Goal: Entertainment & Leisure: Consume media (video, audio)

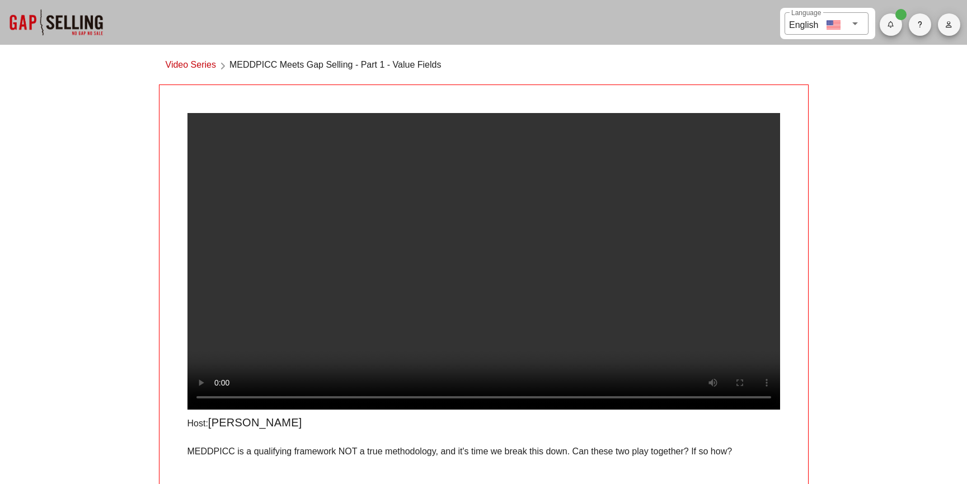
click at [206, 62] on link "Video Series" at bounding box center [191, 65] width 50 height 15
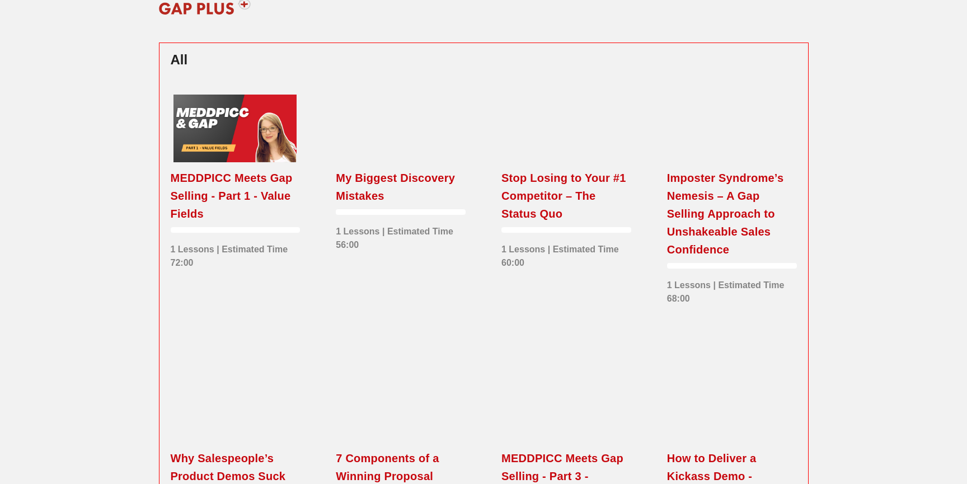
click at [198, 196] on div "MEDDPICC Meets Gap Selling - Part 1 - Value Fields" at bounding box center [236, 196] width 130 height 54
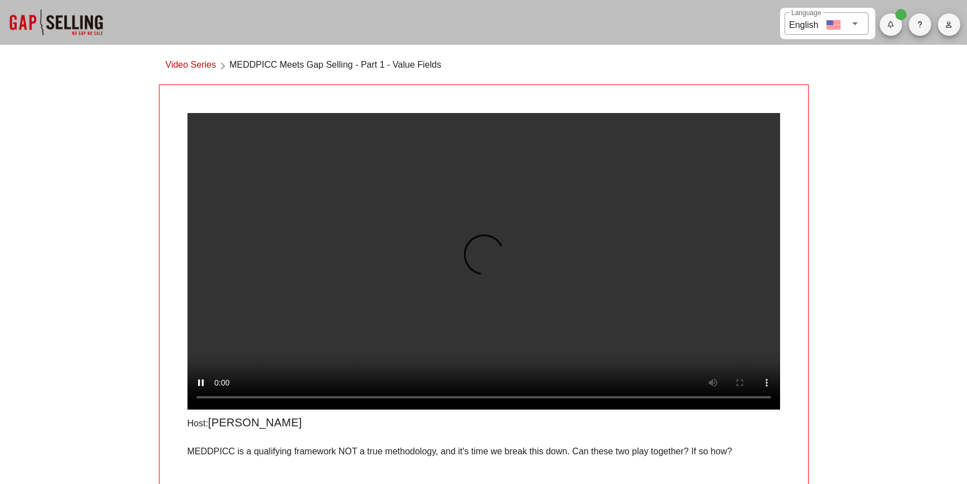
click at [766, 182] on video at bounding box center [483, 261] width 593 height 297
click at [668, 340] on video at bounding box center [483, 261] width 593 height 297
click at [194, 64] on link "Video Series" at bounding box center [191, 65] width 50 height 15
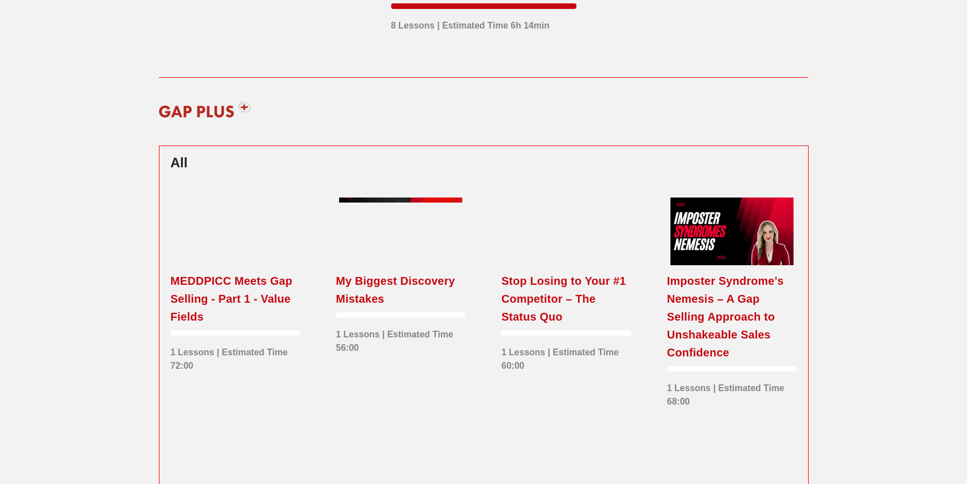
scroll to position [235, 0]
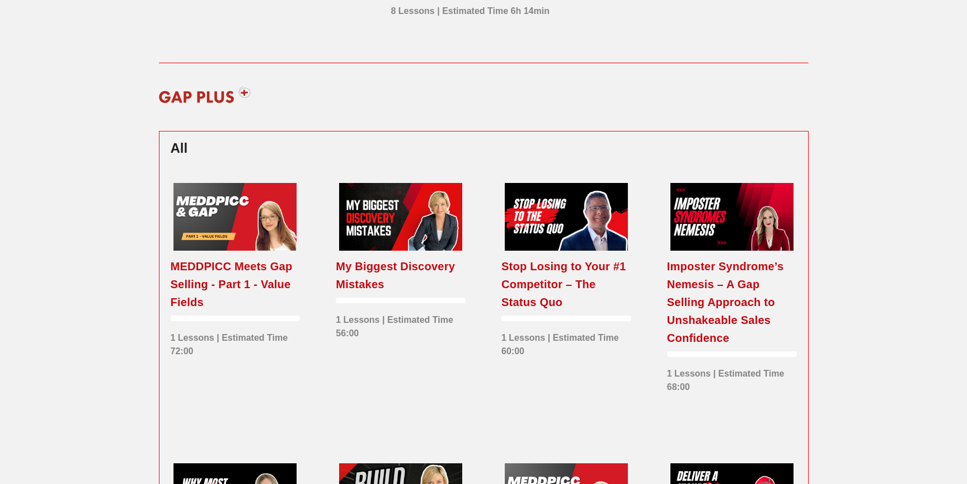
click at [227, 101] on img at bounding box center [205, 95] width 107 height 34
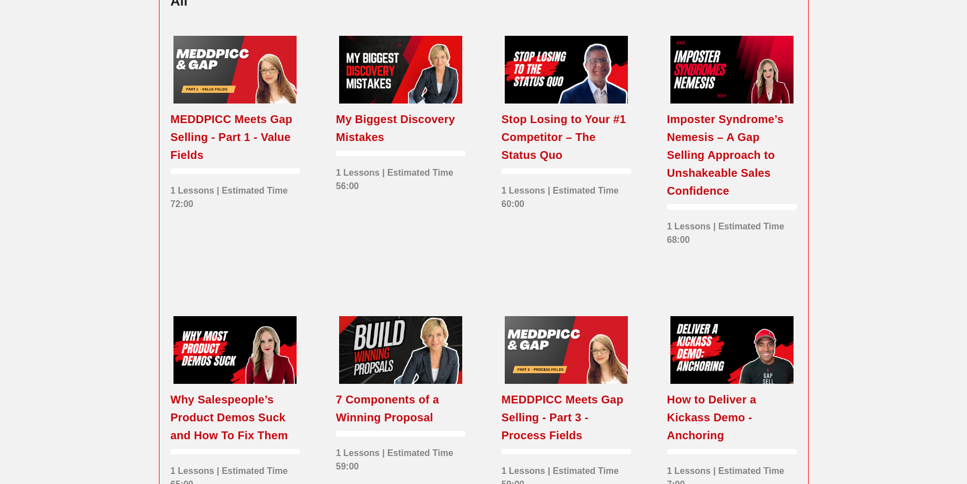
scroll to position [359, 0]
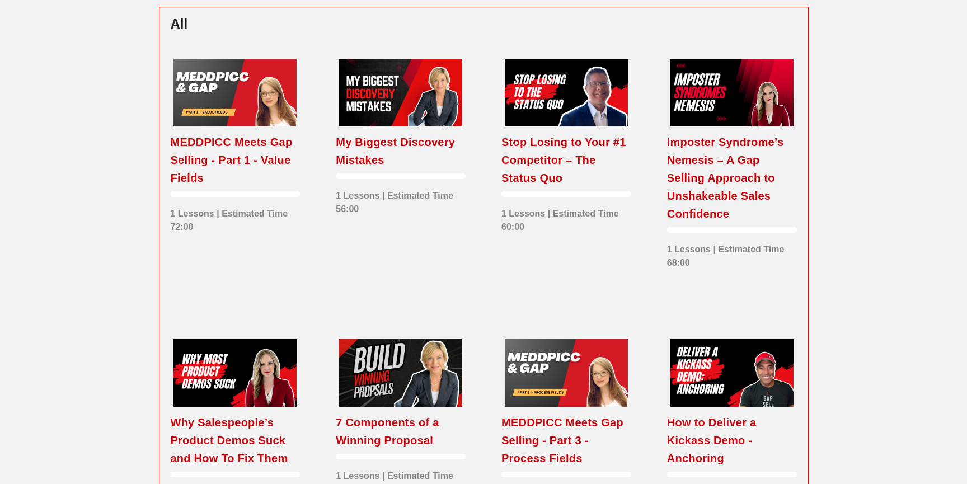
click at [389, 149] on div "My Biggest Discovery Mistakes" at bounding box center [401, 151] width 130 height 36
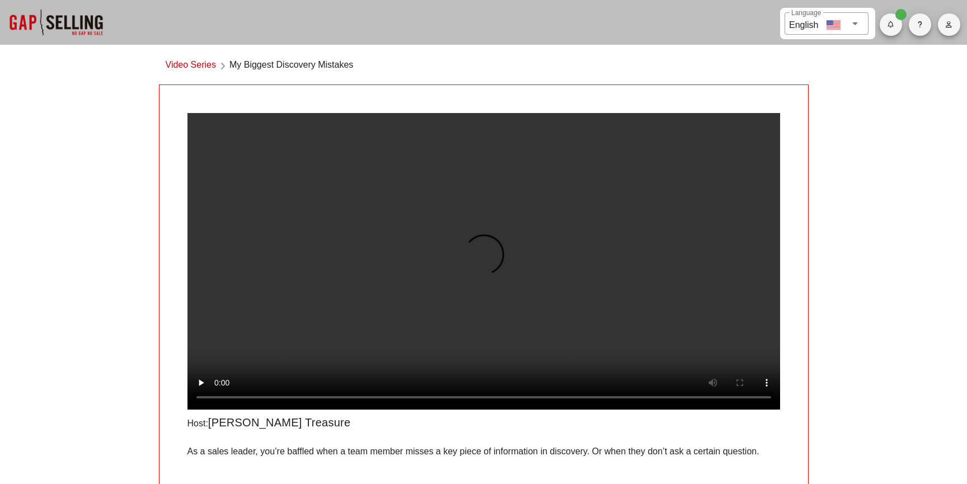
click at [274, 286] on video at bounding box center [483, 261] width 593 height 297
click at [362, 164] on video at bounding box center [483, 261] width 593 height 297
click at [509, 332] on video at bounding box center [483, 261] width 593 height 297
click at [522, 258] on video at bounding box center [483, 261] width 593 height 297
click at [553, 241] on video at bounding box center [483, 261] width 593 height 297
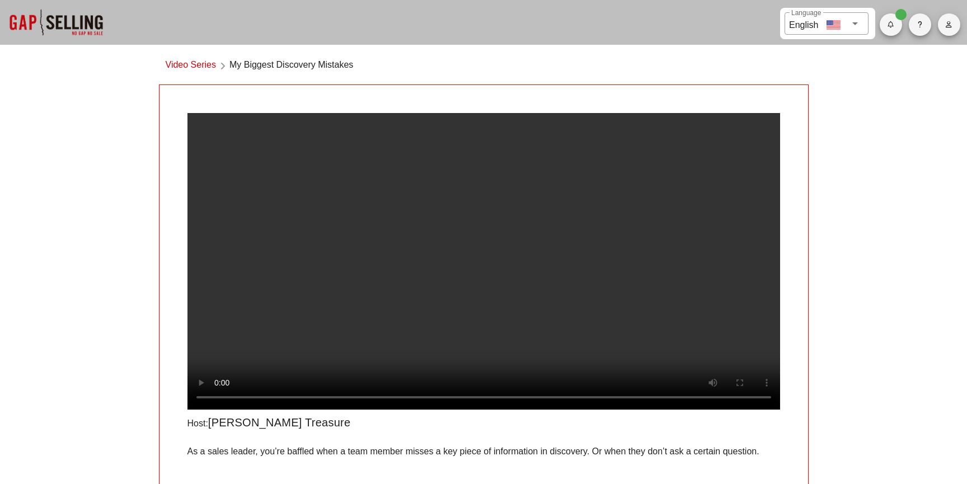
click at [464, 280] on video at bounding box center [483, 261] width 593 height 297
click at [467, 362] on video at bounding box center [483, 261] width 593 height 297
click at [391, 251] on video at bounding box center [483, 261] width 593 height 297
click at [332, 117] on video at bounding box center [483, 261] width 593 height 297
click at [339, 226] on video at bounding box center [483, 261] width 593 height 297
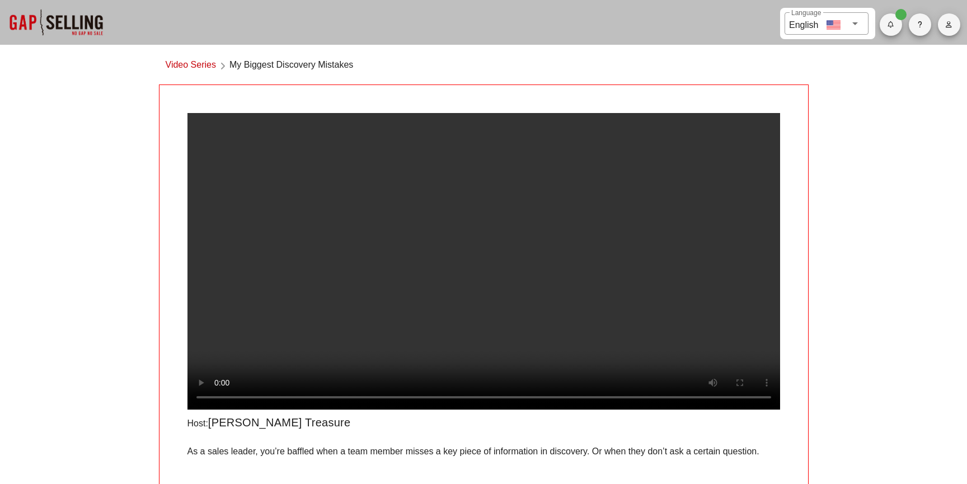
click at [339, 226] on video at bounding box center [483, 261] width 593 height 297
click at [362, 281] on video at bounding box center [483, 261] width 593 height 297
click at [472, 266] on video at bounding box center [483, 261] width 593 height 297
click at [410, 218] on video at bounding box center [483, 261] width 593 height 297
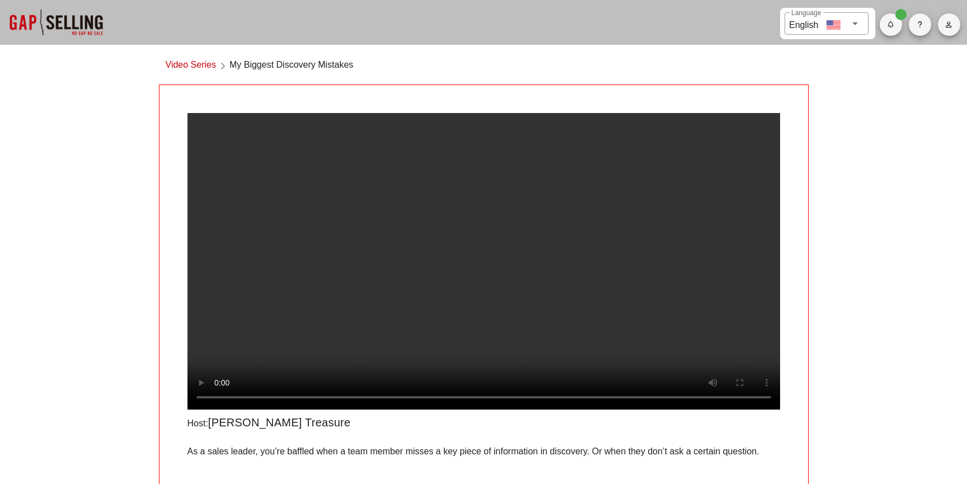
click at [101, 269] on div "​ Language English Video Series My Biggest Discovery Mistakes Host: Robin Treas…" at bounding box center [483, 353] width 967 height 707
click at [877, 360] on div "​ Language English Video Series My Biggest Discovery Mistakes Host: Robin Treas…" at bounding box center [483, 353] width 967 height 707
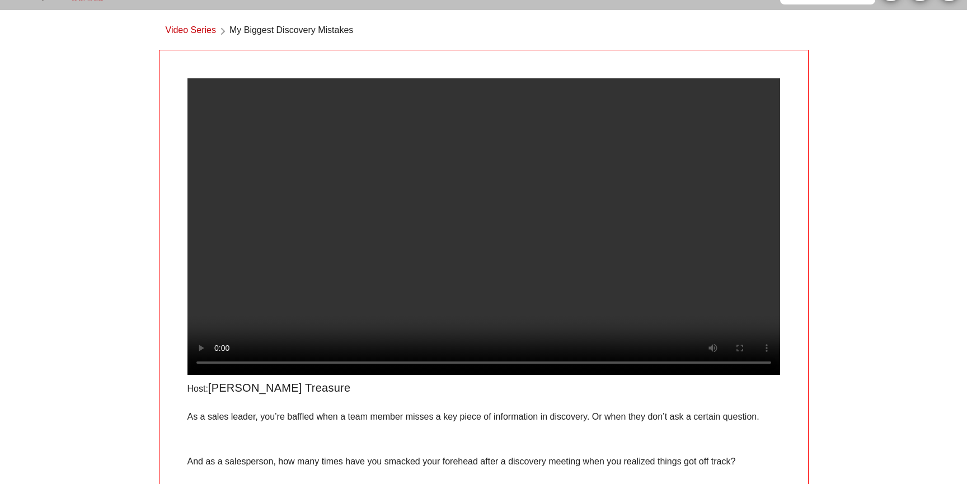
scroll to position [38, 0]
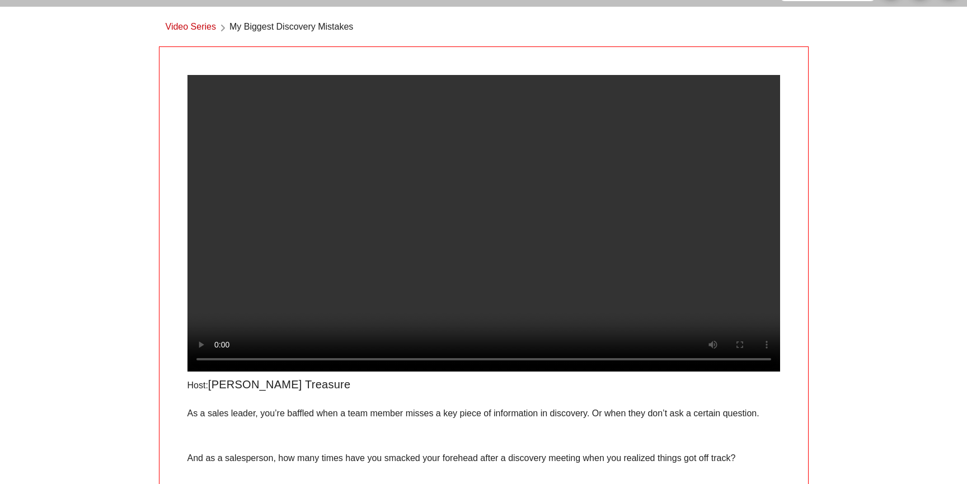
click at [497, 32] on div "Video Series My Biggest Discovery Mistakes" at bounding box center [484, 29] width 650 height 33
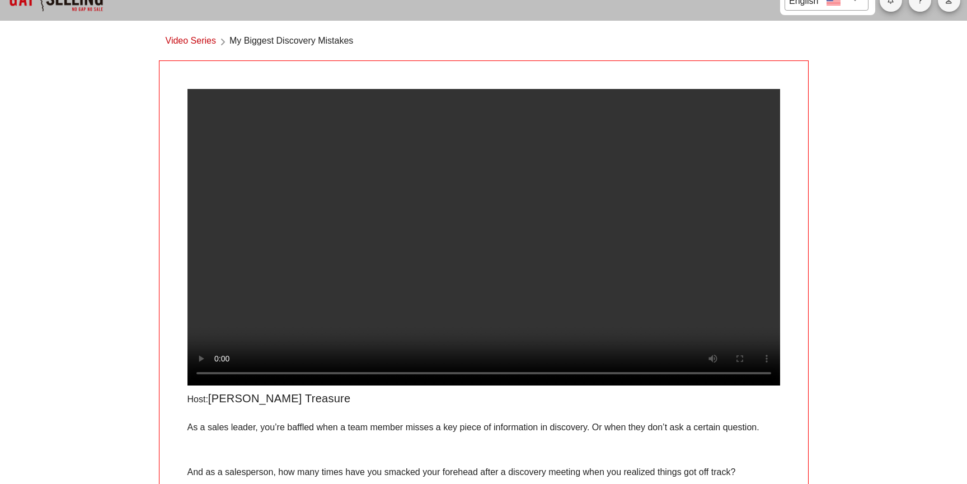
scroll to position [0, 0]
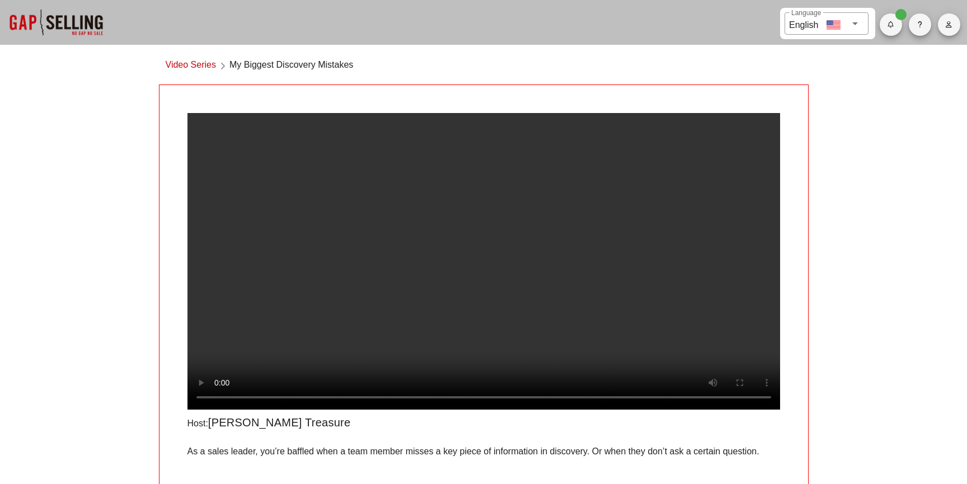
click at [489, 254] on video at bounding box center [483, 261] width 593 height 297
click at [513, 245] on video at bounding box center [483, 261] width 593 height 297
click at [412, 253] on video at bounding box center [483, 261] width 593 height 297
click at [473, 252] on video at bounding box center [483, 261] width 593 height 297
click at [365, 165] on video at bounding box center [483, 261] width 593 height 297
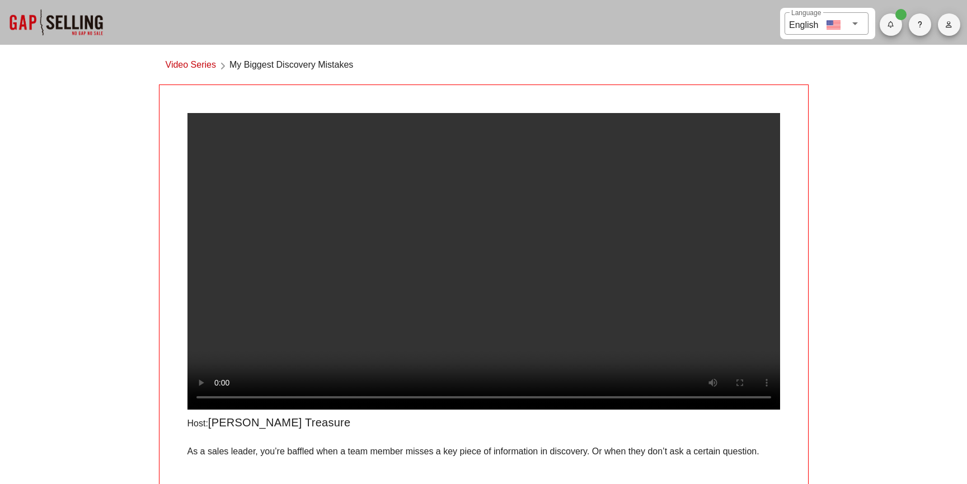
click at [132, 270] on div "​ Language English Video Series My Biggest Discovery Mistakes Host: Robin Treas…" at bounding box center [483, 353] width 967 height 707
click at [424, 240] on video at bounding box center [483, 261] width 593 height 297
click at [409, 285] on video at bounding box center [483, 261] width 593 height 297
click at [423, 279] on video at bounding box center [483, 261] width 593 height 297
click at [315, 332] on video at bounding box center [483, 261] width 593 height 297
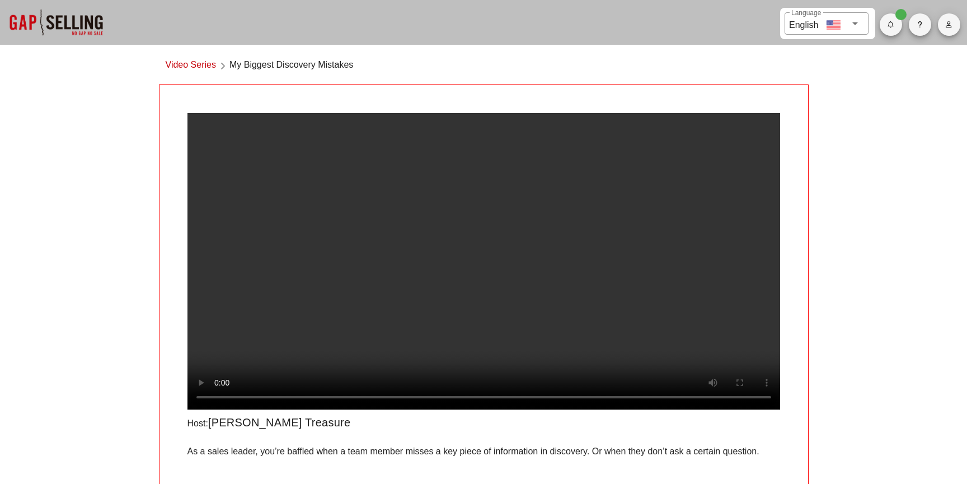
click at [320, 250] on video at bounding box center [483, 261] width 593 height 297
click at [353, 247] on video at bounding box center [483, 261] width 593 height 297
click at [497, 302] on video at bounding box center [483, 261] width 593 height 297
click at [367, 319] on video at bounding box center [483, 261] width 593 height 297
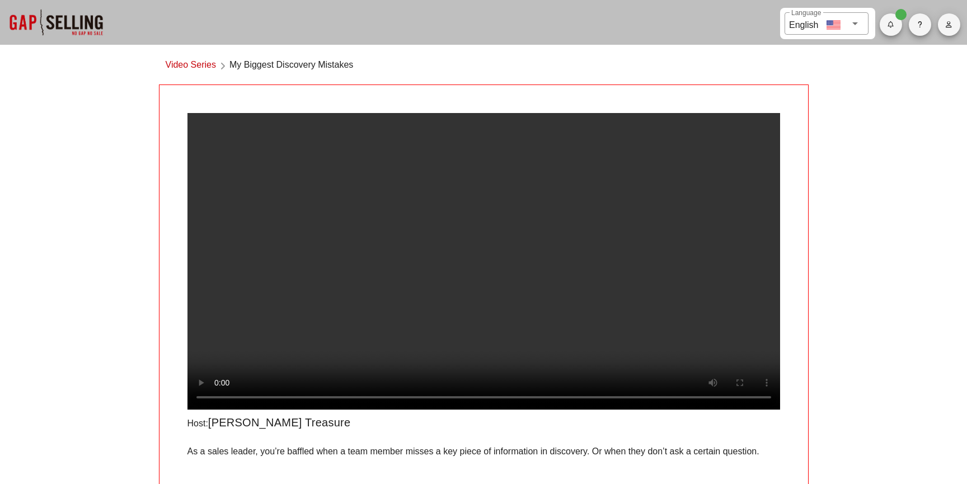
click at [530, 260] on video at bounding box center [483, 261] width 593 height 297
click at [434, 329] on video at bounding box center [483, 261] width 593 height 297
click at [409, 310] on video at bounding box center [483, 261] width 593 height 297
click at [380, 176] on video at bounding box center [483, 261] width 593 height 297
click at [372, 247] on video at bounding box center [483, 261] width 593 height 297
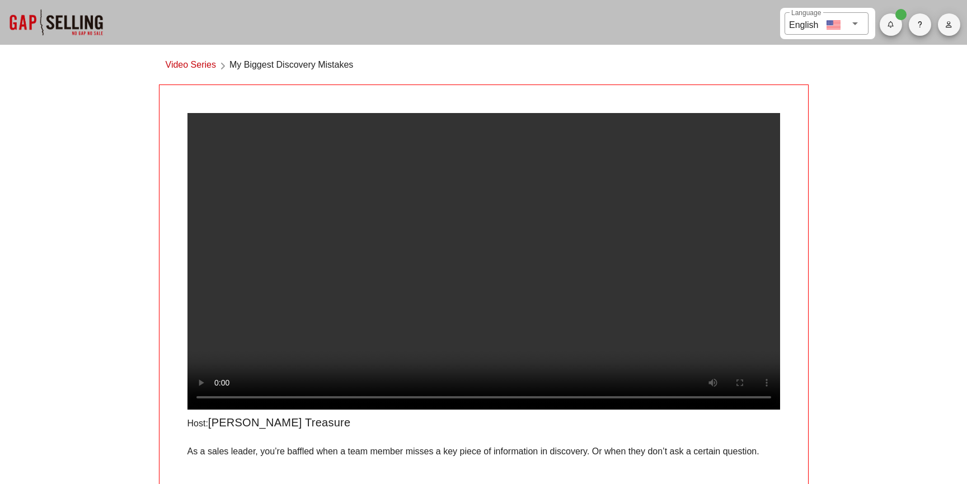
click at [473, 290] on video at bounding box center [483, 261] width 593 height 297
click at [436, 350] on video at bounding box center [483, 261] width 593 height 297
click at [135, 345] on div "​ Language English Video Series My Biggest Discovery Mistakes Host: Robin Treas…" at bounding box center [483, 353] width 967 height 707
click at [369, 266] on video at bounding box center [483, 261] width 593 height 297
click at [337, 198] on video at bounding box center [483, 261] width 593 height 297
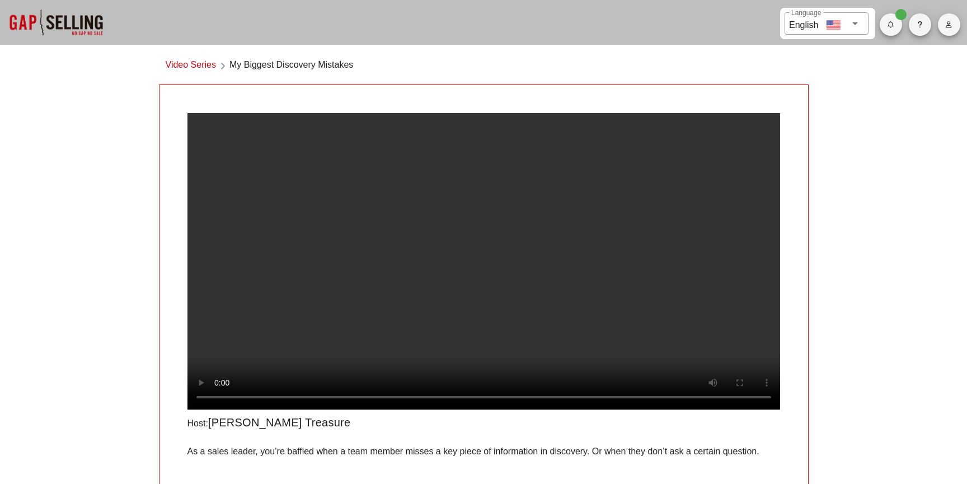
click at [397, 244] on video at bounding box center [483, 261] width 593 height 297
click at [507, 220] on video at bounding box center [483, 261] width 593 height 297
click at [356, 189] on video at bounding box center [483, 261] width 593 height 297
click at [373, 283] on video at bounding box center [483, 261] width 593 height 297
click at [356, 240] on video at bounding box center [483, 261] width 593 height 297
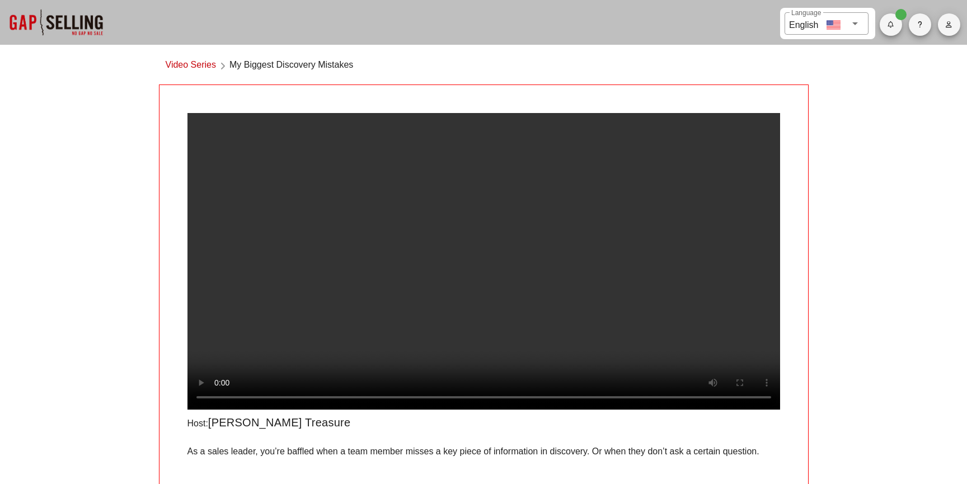
click at [447, 334] on video at bounding box center [483, 261] width 593 height 297
click at [430, 301] on video at bounding box center [483, 261] width 593 height 297
click at [376, 305] on video at bounding box center [483, 261] width 593 height 297
click at [419, 296] on video at bounding box center [483, 261] width 593 height 297
click at [519, 264] on video at bounding box center [483, 261] width 593 height 297
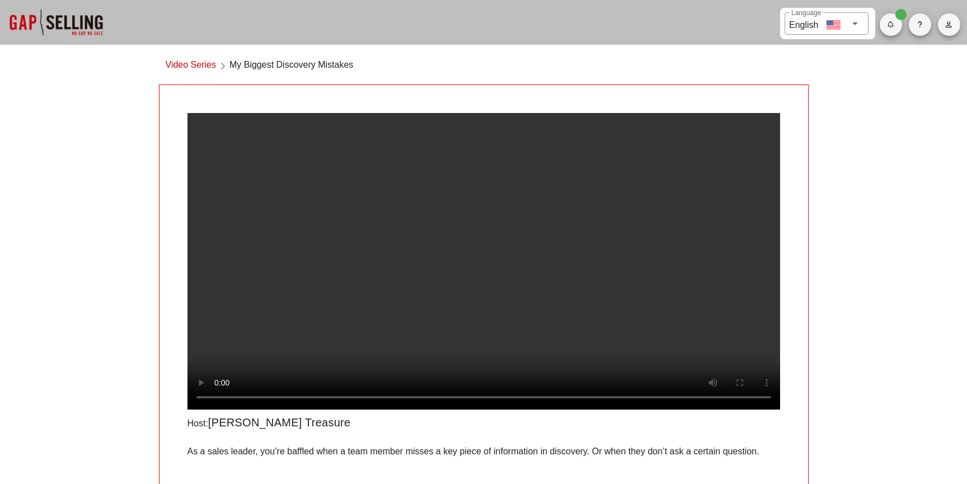
click at [428, 238] on video at bounding box center [483, 261] width 593 height 297
click at [490, 243] on video at bounding box center [483, 261] width 593 height 297
click at [197, 58] on link "Video Series" at bounding box center [191, 65] width 50 height 15
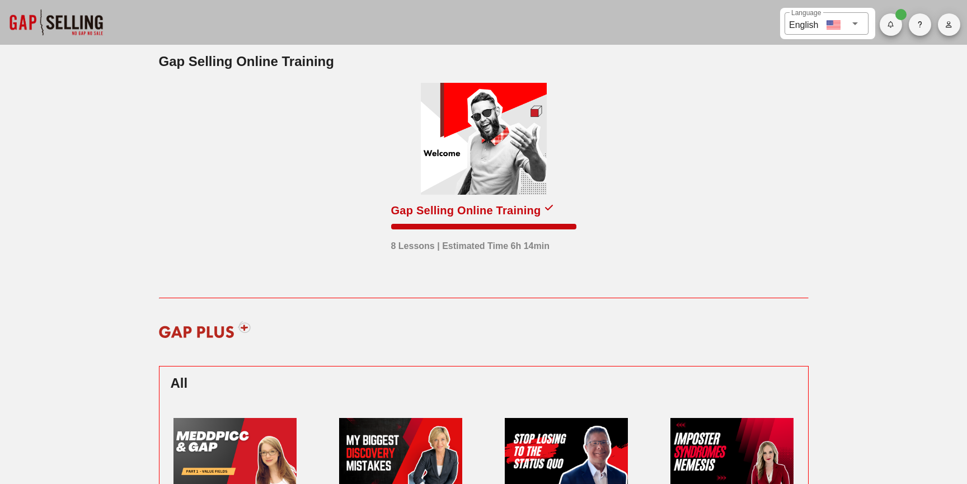
click at [892, 21] on icon "button" at bounding box center [890, 24] width 7 height 7
click at [951, 26] on icon "button" at bounding box center [948, 24] width 7 height 7
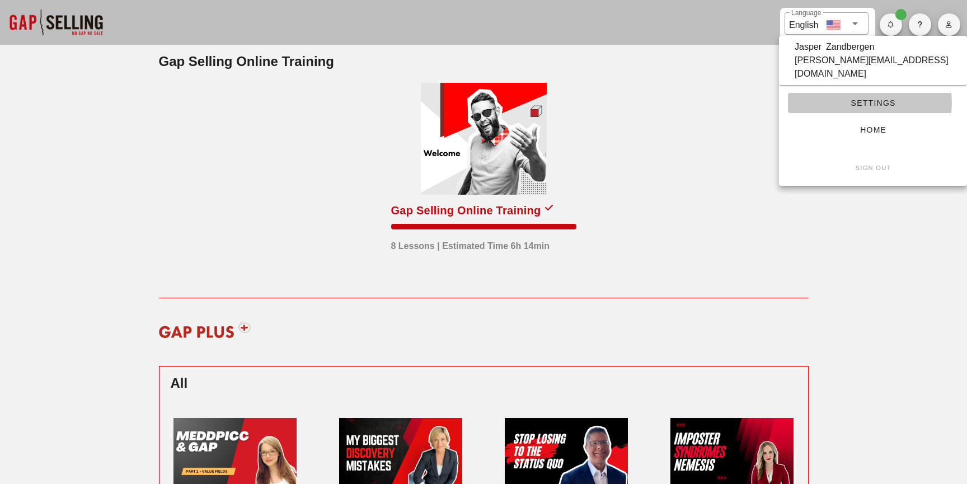
click at [862, 98] on span "Settings" at bounding box center [873, 102] width 152 height 9
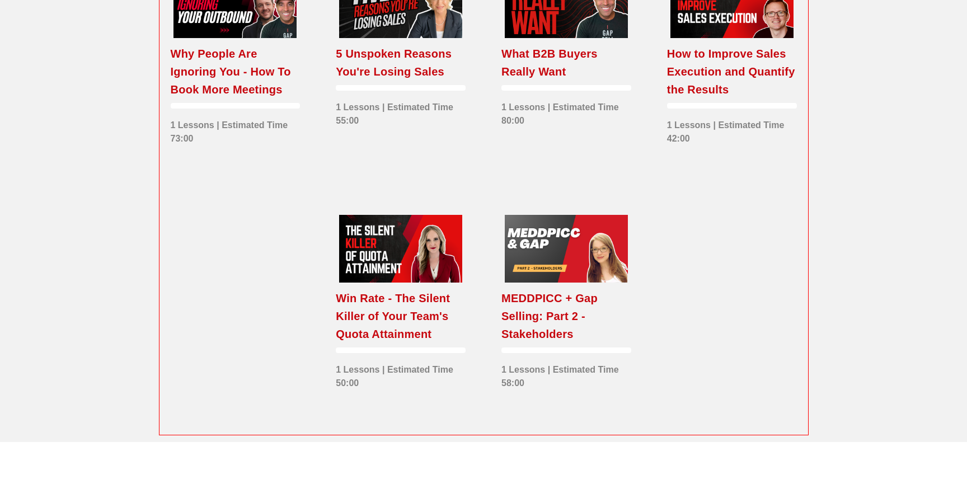
scroll to position [1994, 0]
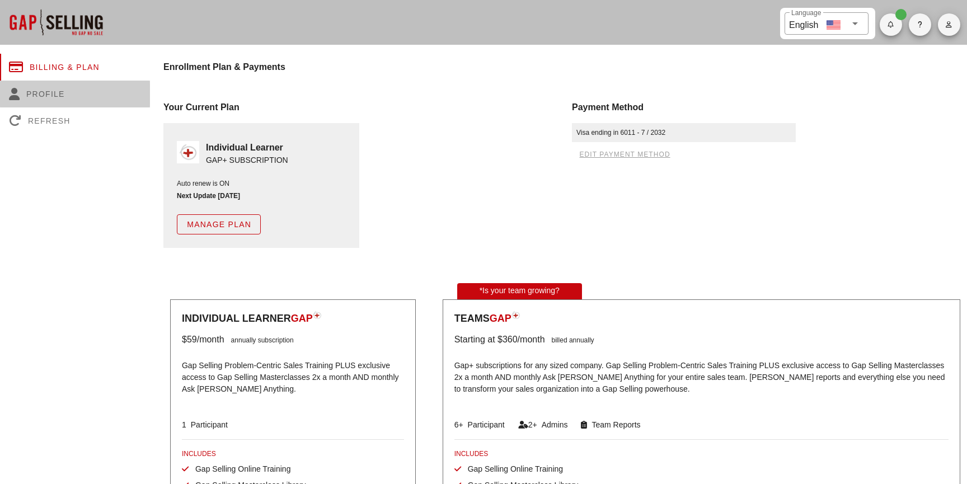
click at [64, 90] on div "Profile" at bounding box center [75, 94] width 150 height 27
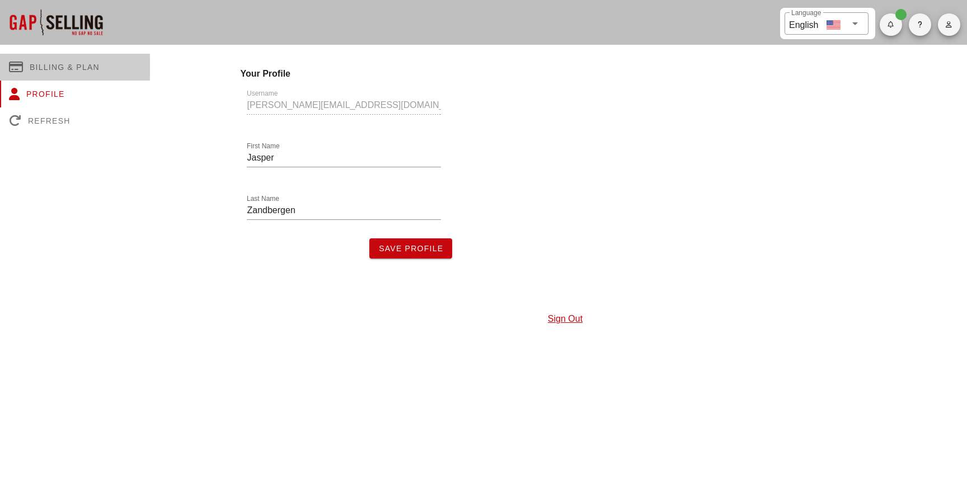
click at [65, 62] on div "Billing & Plan" at bounding box center [75, 67] width 150 height 27
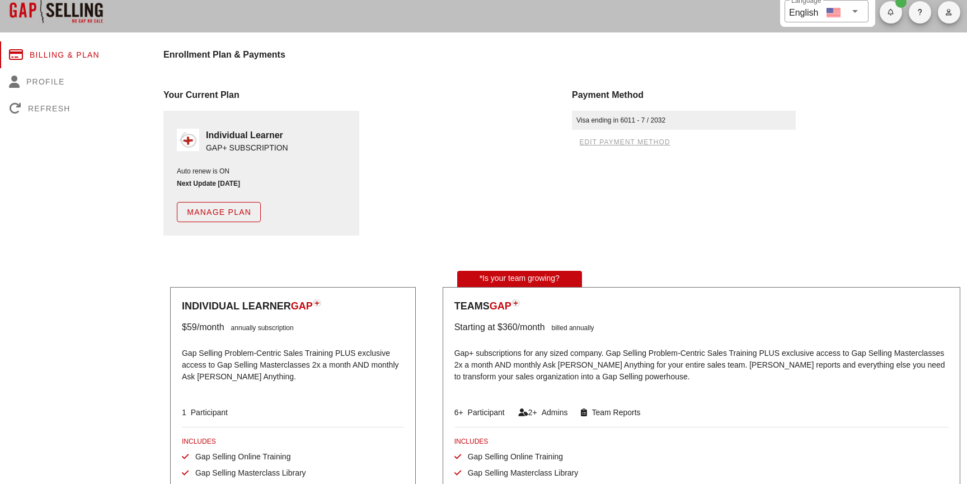
scroll to position [12, 0]
